Goal: Information Seeking & Learning: Learn about a topic

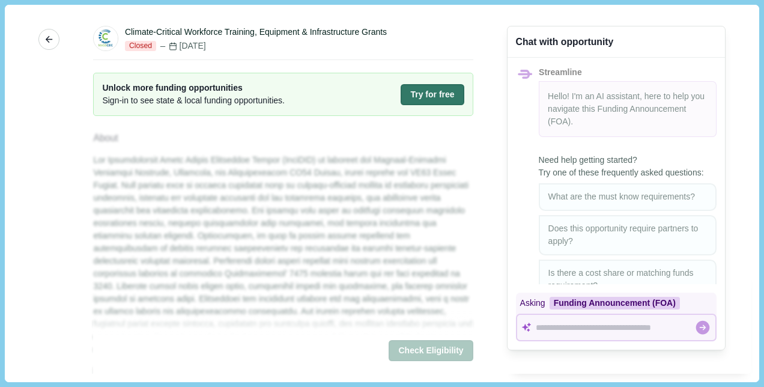
click at [44, 38] on icon "button" at bounding box center [49, 39] width 11 height 11
